Goal: Browse casually

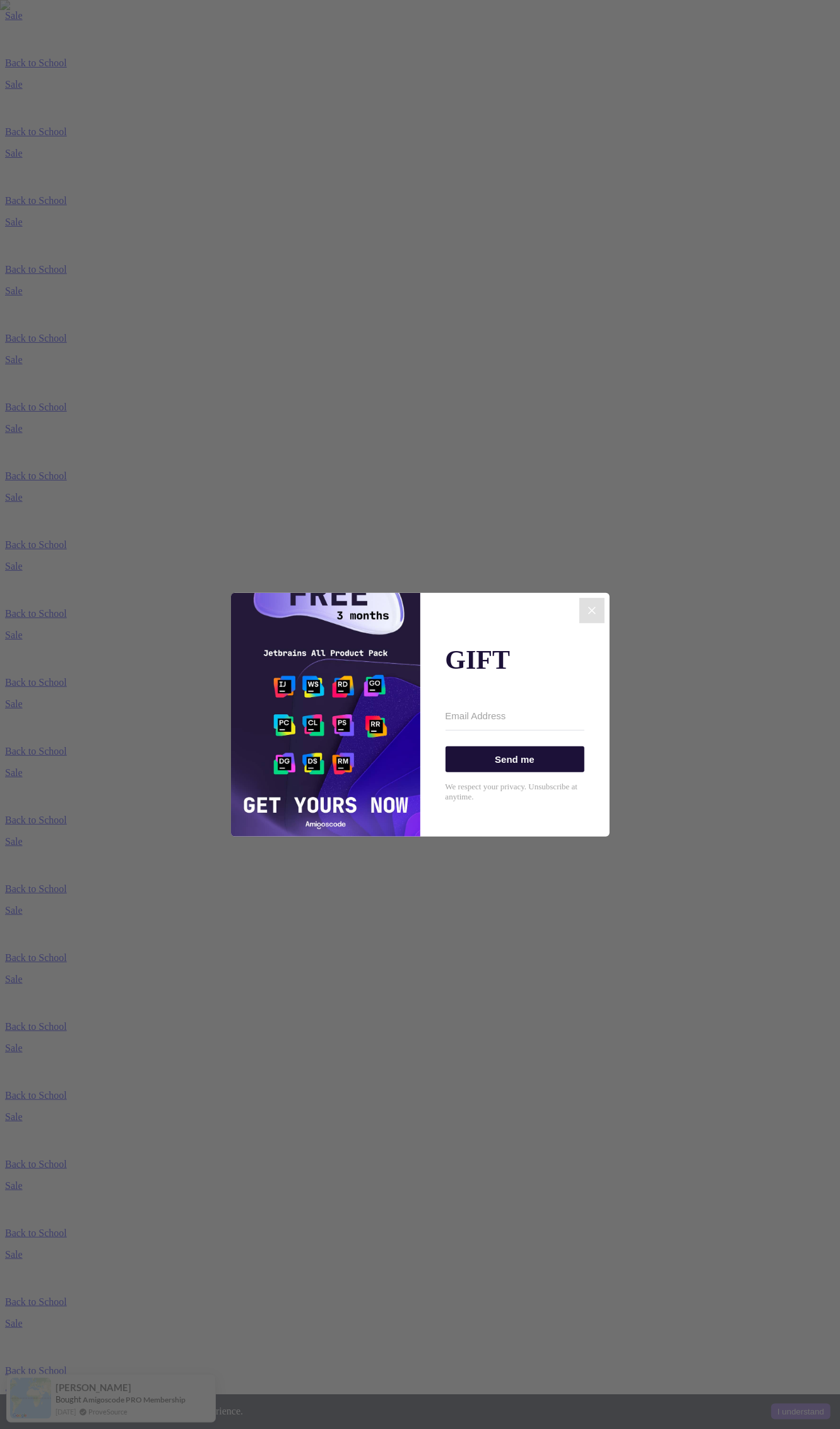
click at [454, 545] on div "GIFT Send me We respect your privacy. Unsubscribe at anytime." at bounding box center [420, 714] width 840 height 1429
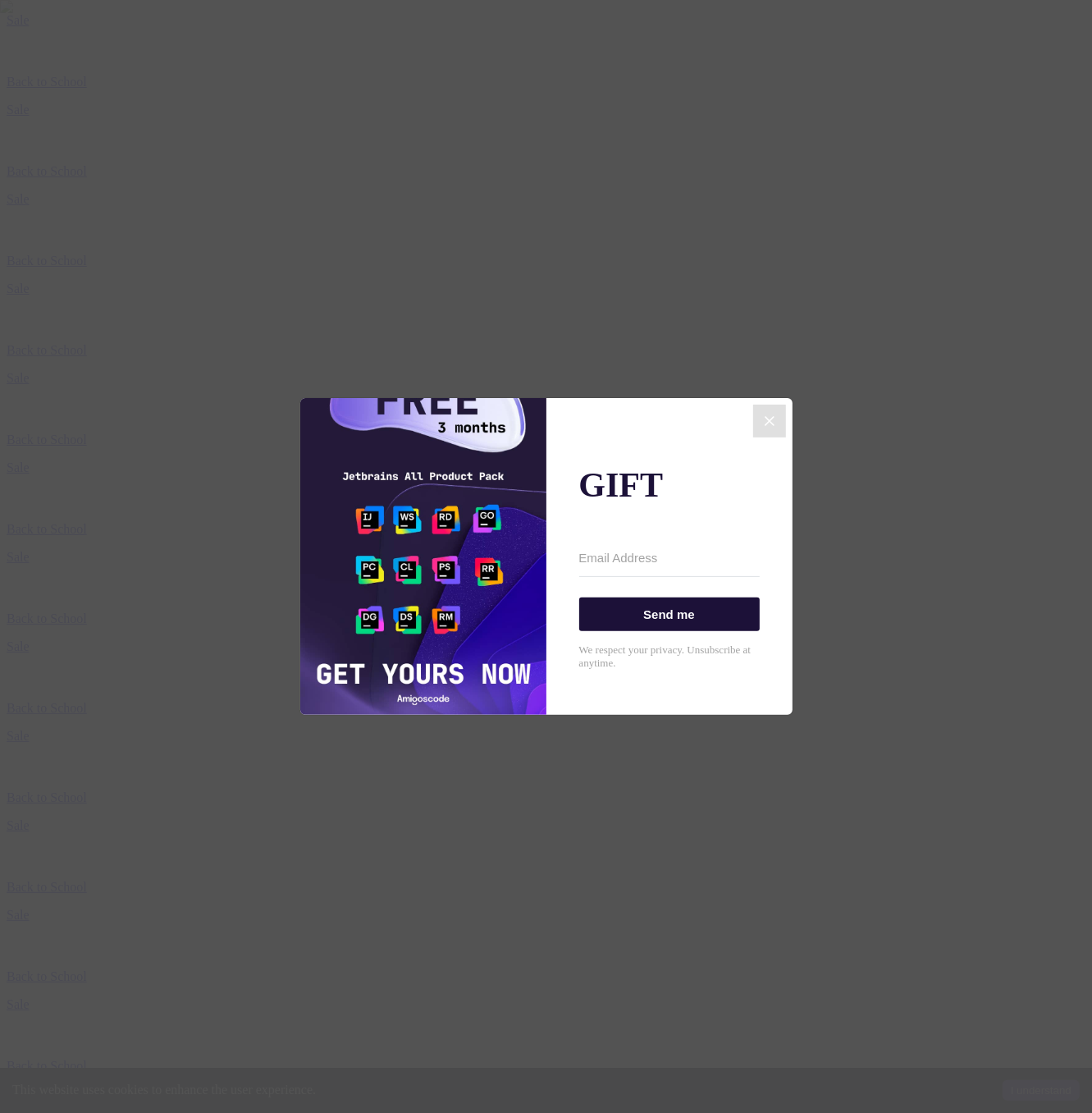
click at [641, 869] on div "GIFT Send me We respect your privacy. Unsubscribe at anytime." at bounding box center [546, 556] width 1092 height 1113
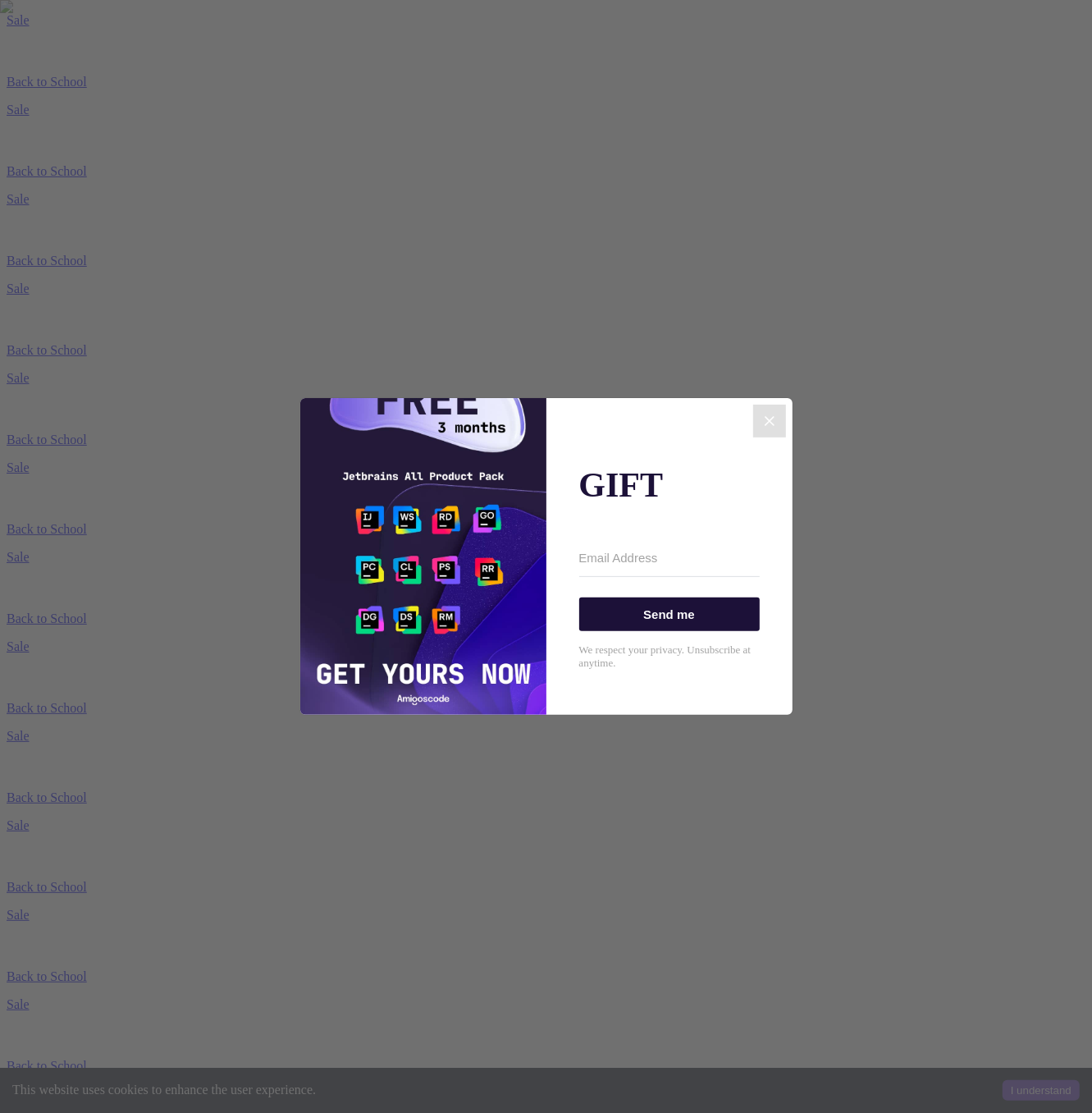
click at [637, 873] on div "GIFT Send me We respect your privacy. Unsubscribe at anytime." at bounding box center [546, 556] width 1092 height 1113
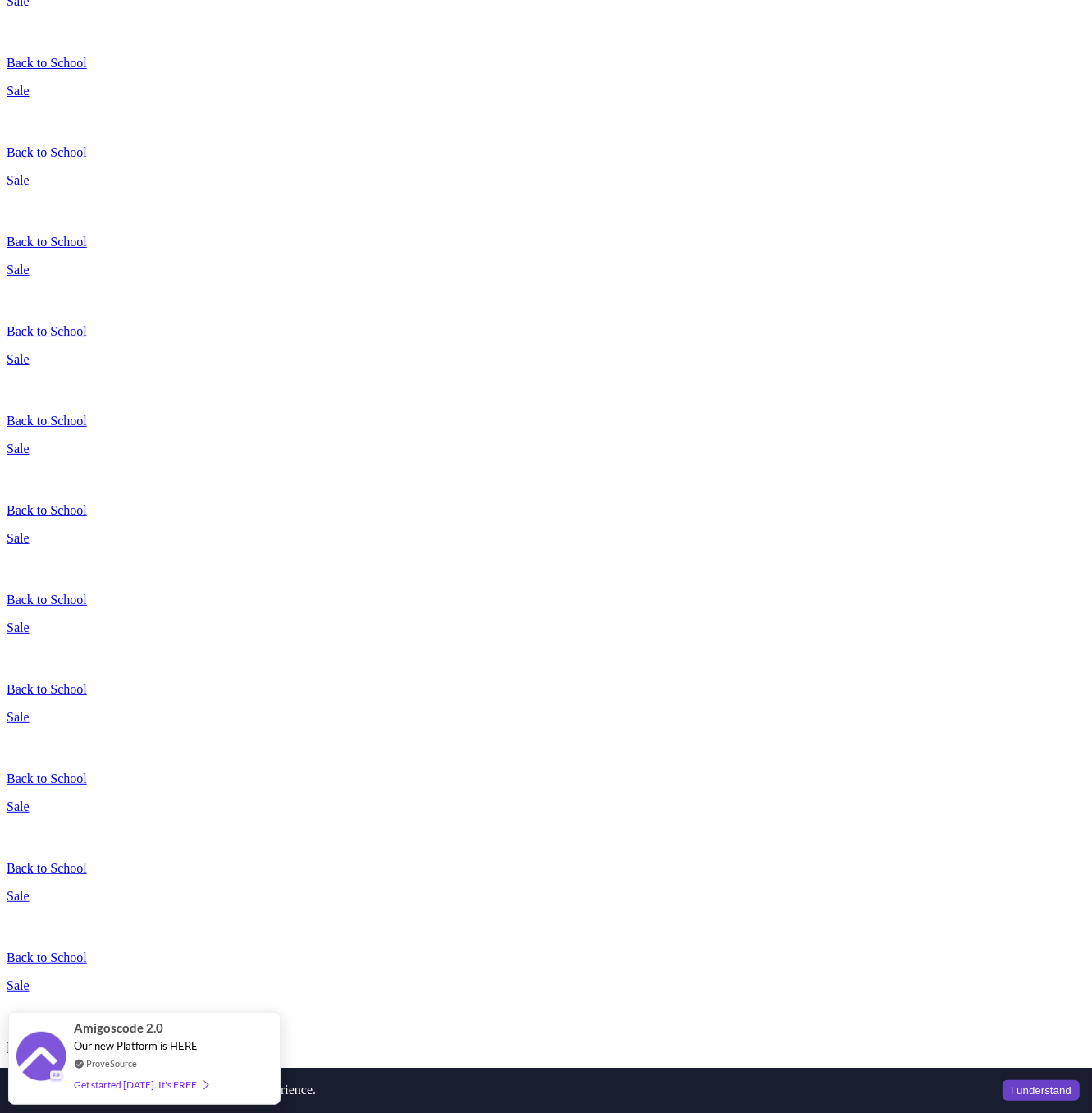
scroll to position [392, 0]
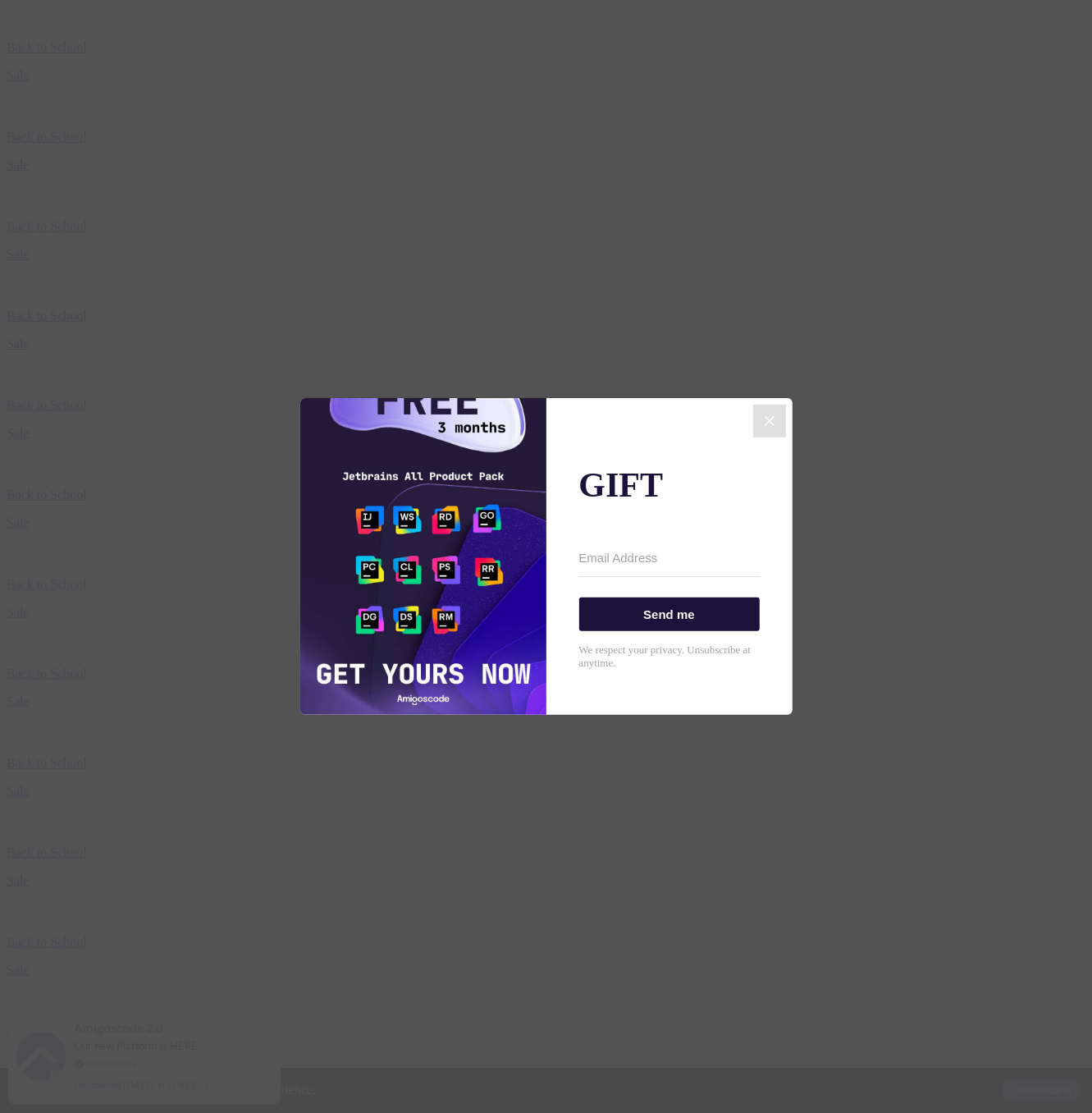
click at [758, 414] on button "Close" at bounding box center [769, 421] width 33 height 33
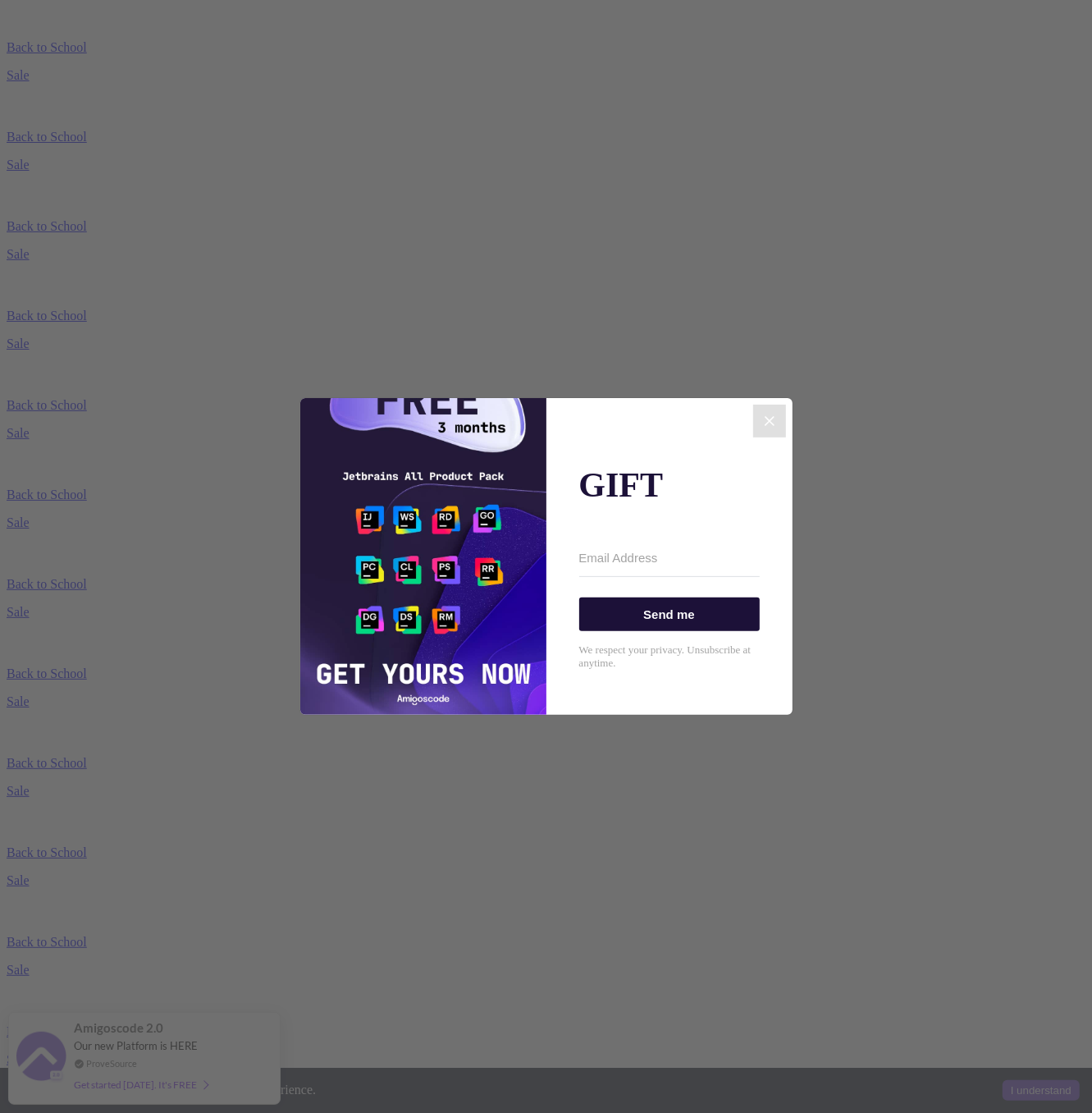
click at [777, 411] on icon "Close" at bounding box center [770, 421] width 20 height 20
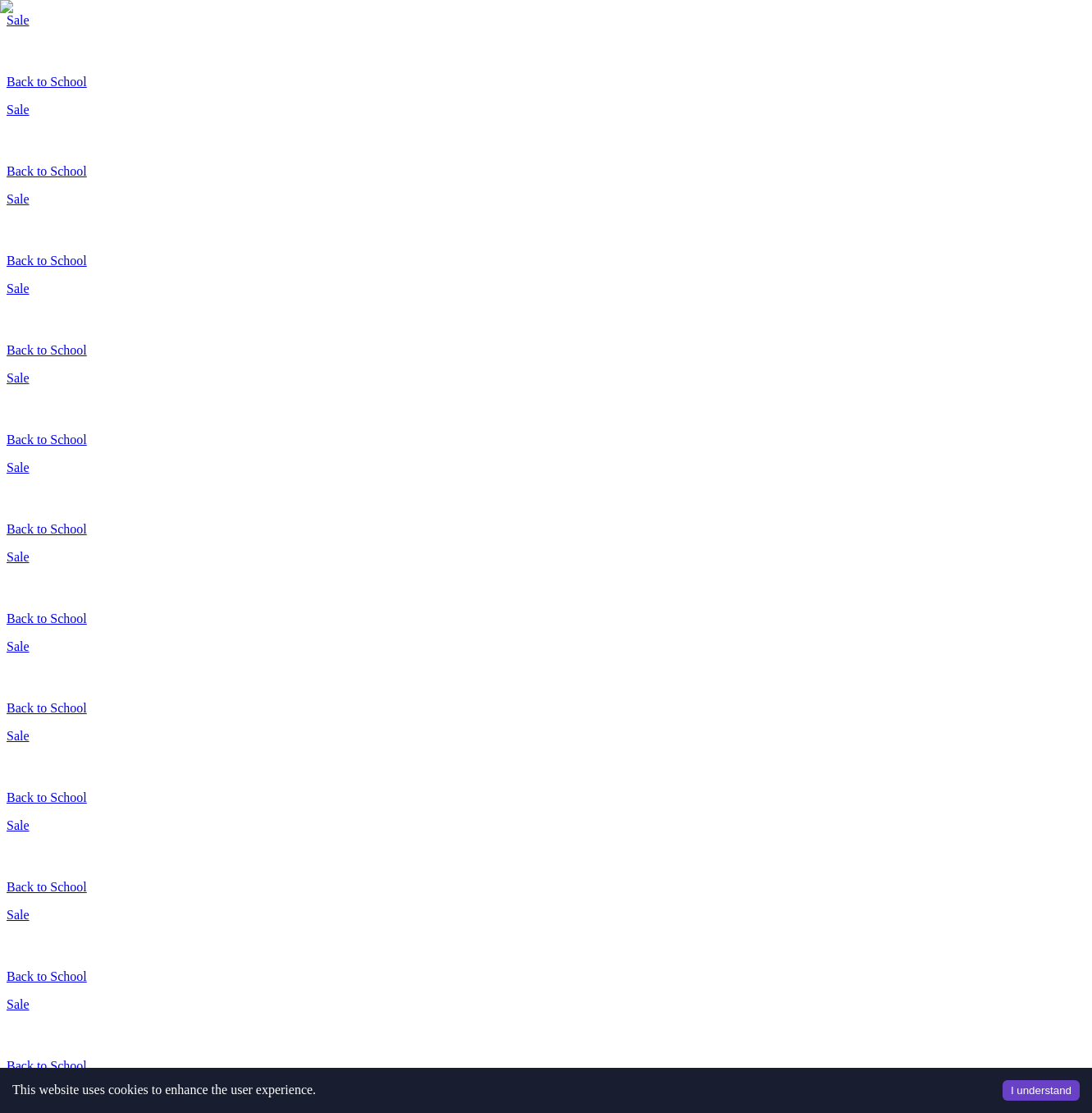
scroll to position [392, 0]
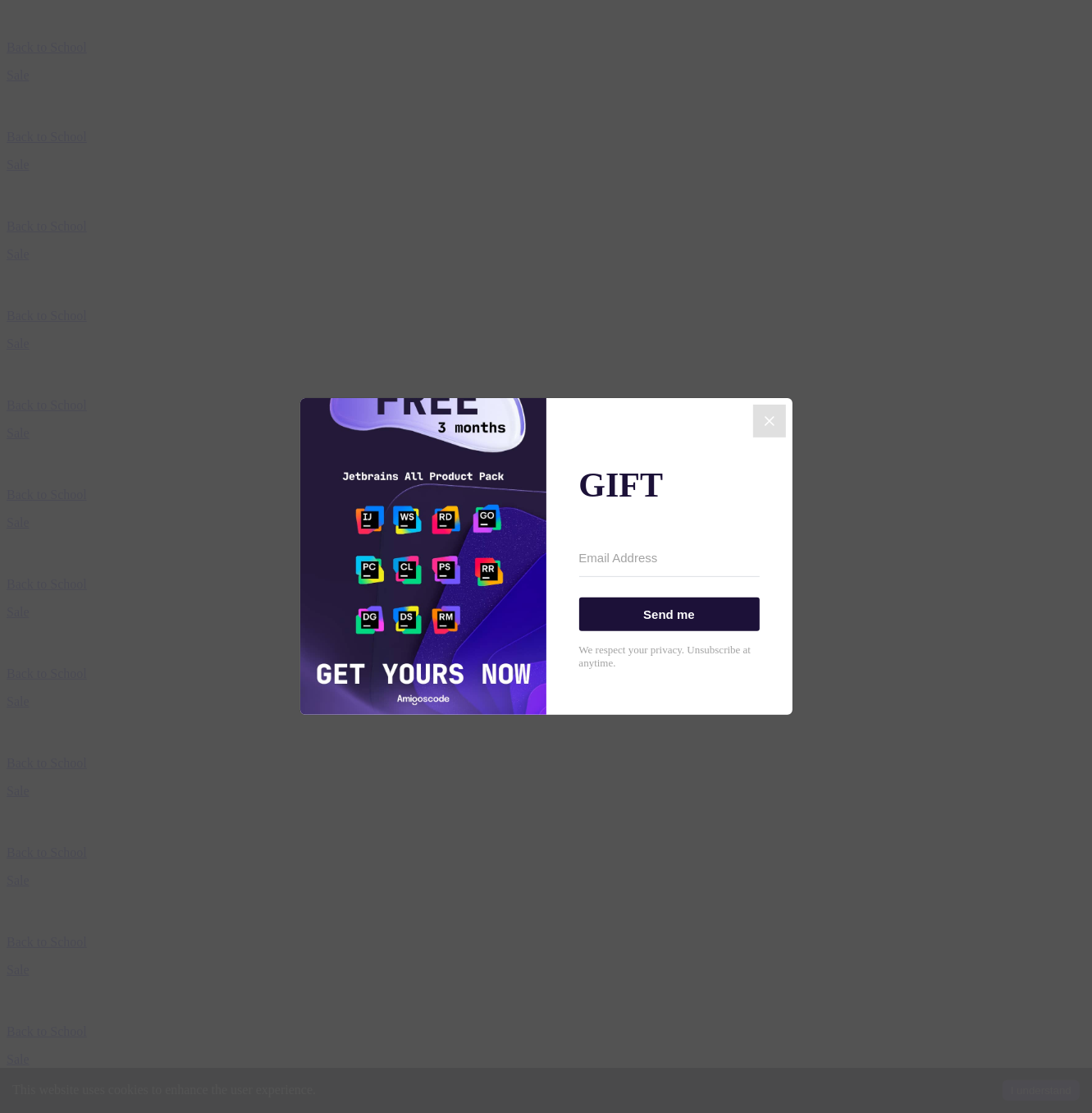
click at [378, 917] on div "GIFT Send me We respect your privacy. Unsubscribe at anytime." at bounding box center [546, 556] width 1092 height 1113
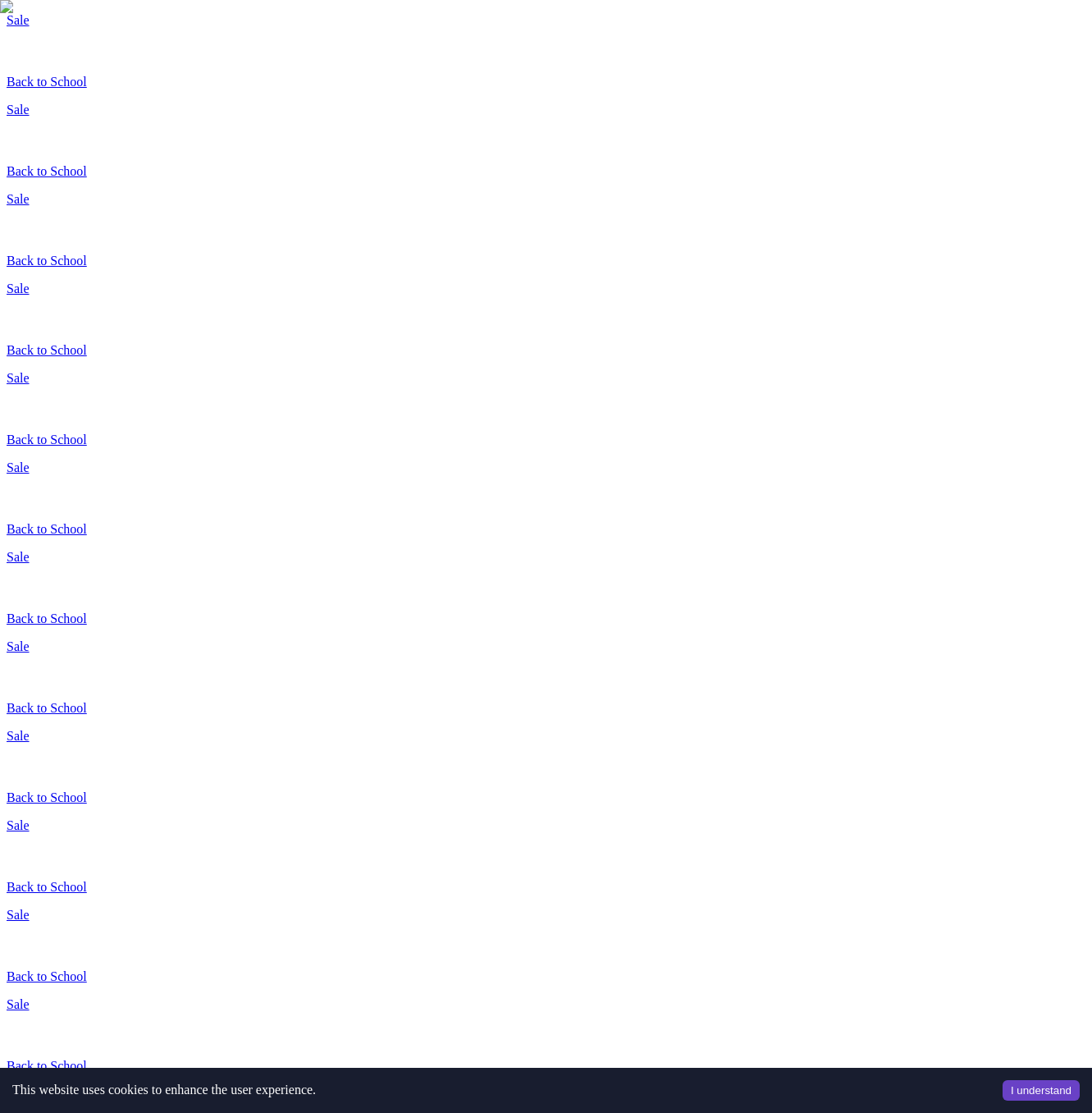
scroll to position [392, 0]
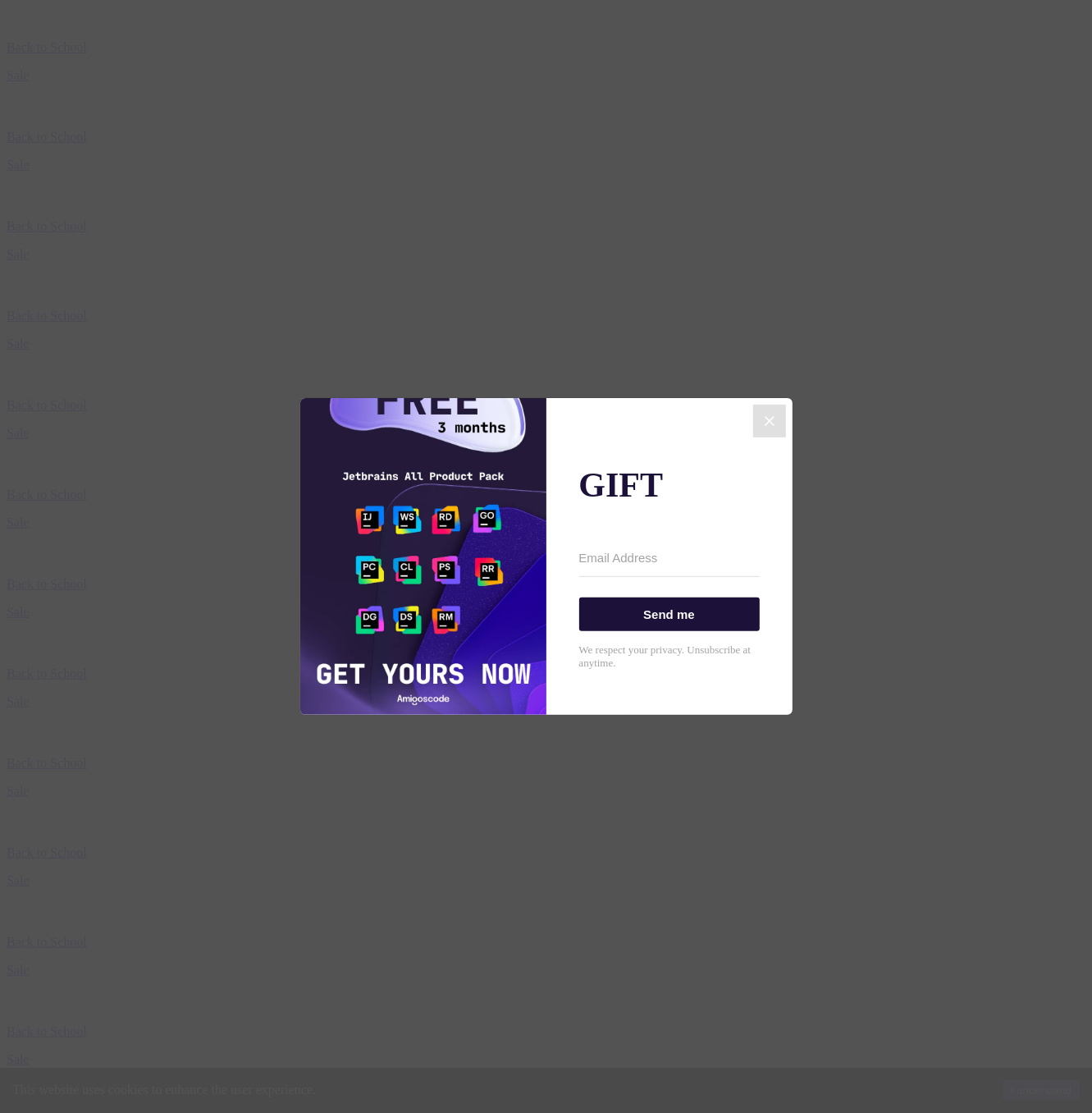
click at [307, 842] on div "GIFT Send me We respect your privacy. Unsubscribe at anytime." at bounding box center [546, 556] width 1092 height 1113
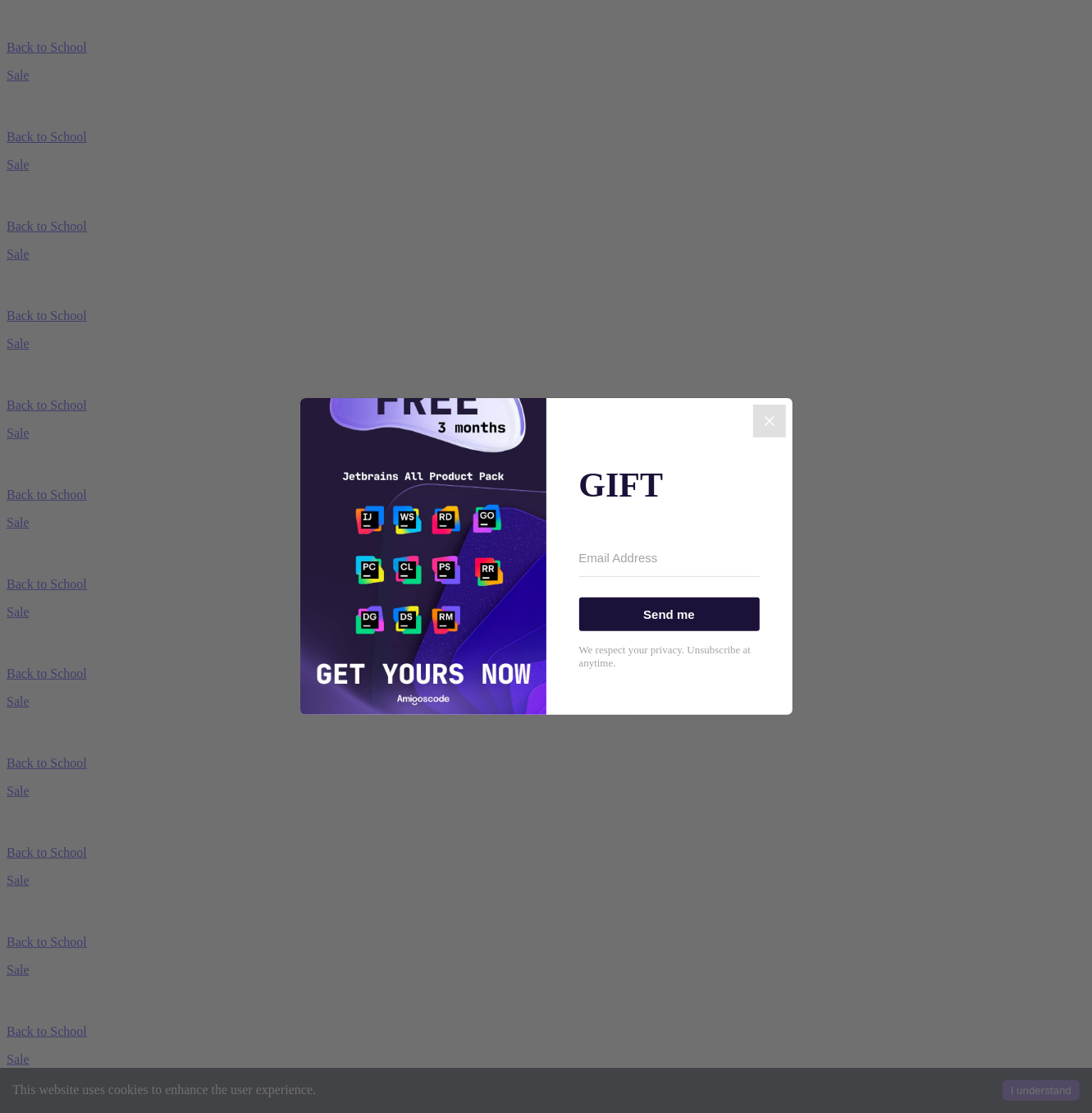
click at [764, 411] on icon "Close" at bounding box center [770, 421] width 20 height 20
